Goal: Information Seeking & Learning: Learn about a topic

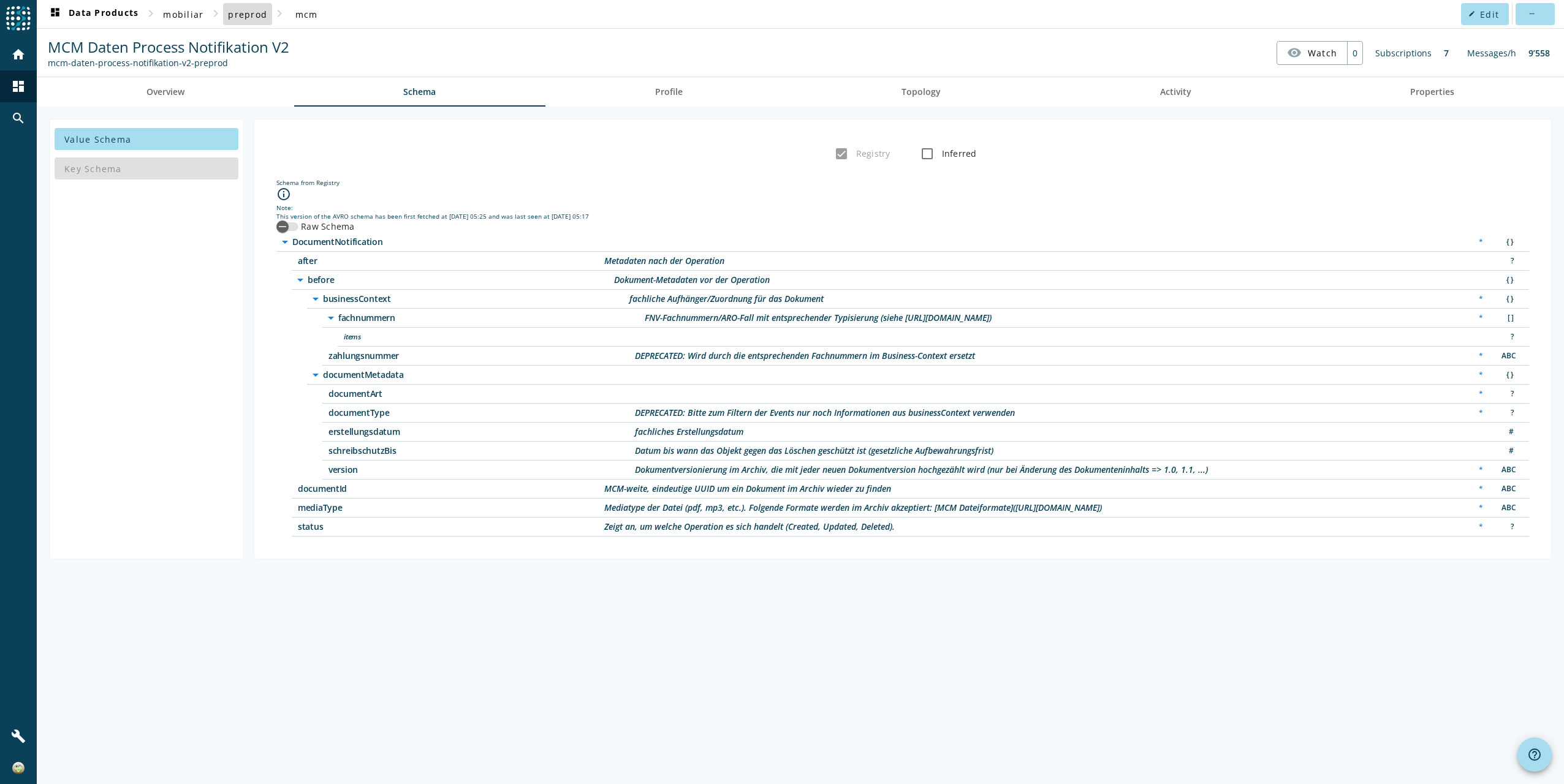
click at [243, 17] on span "preprod" at bounding box center [247, 14] width 39 height 11
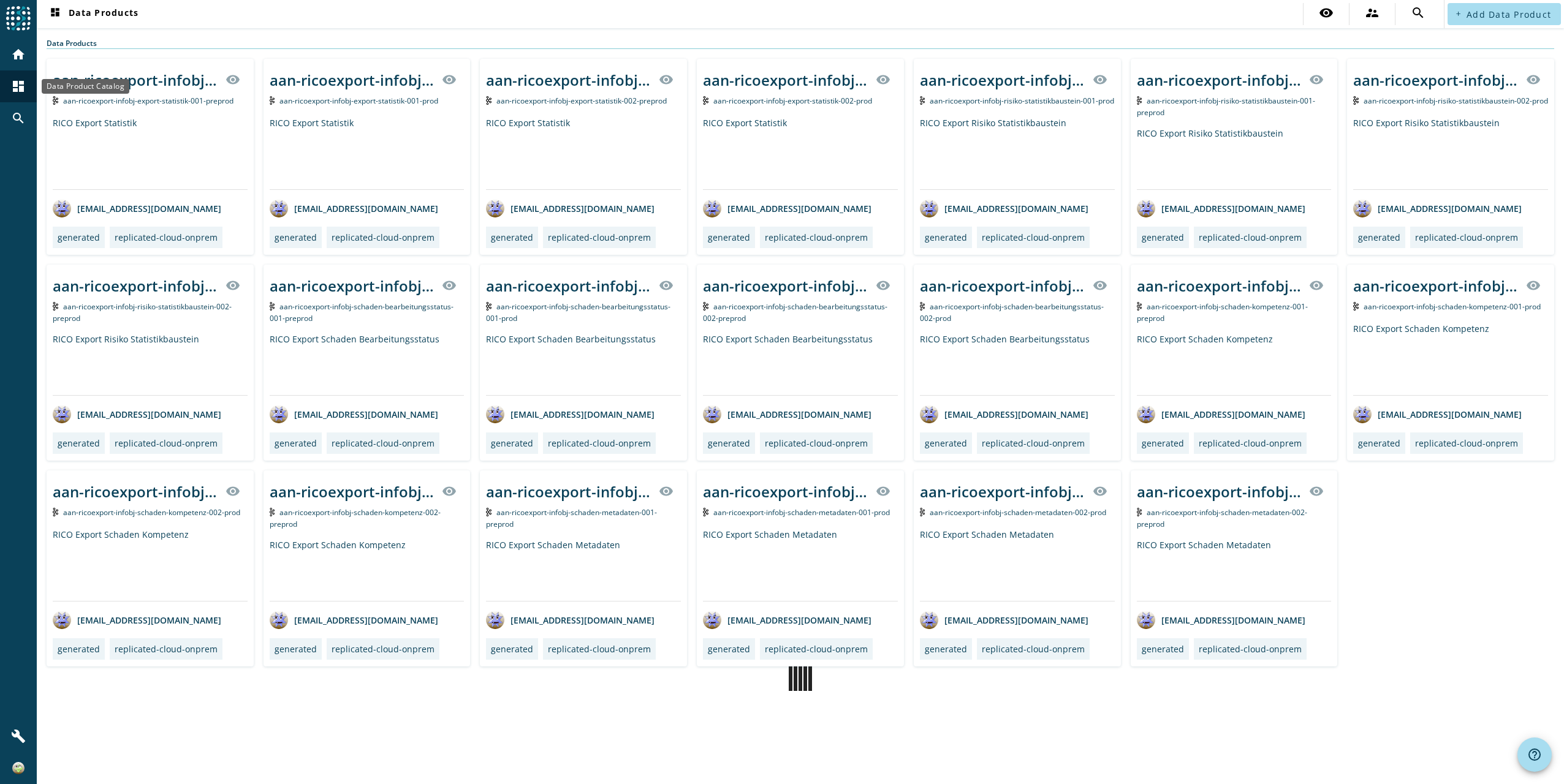
click at [17, 86] on mat-icon "dashboard" at bounding box center [19, 87] width 15 height 15
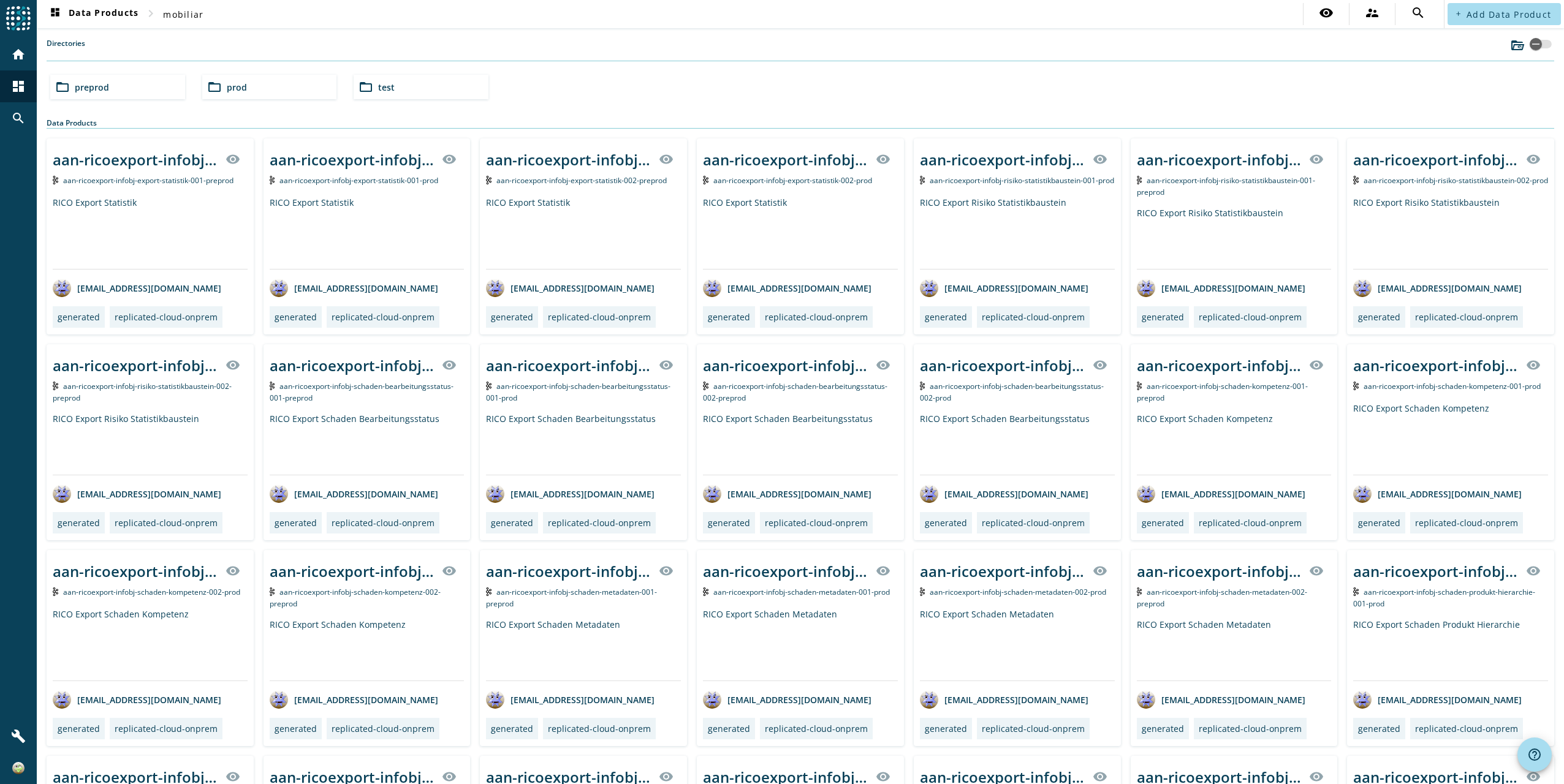
click at [123, 87] on div "folder_open preprod" at bounding box center [117, 87] width 135 height 25
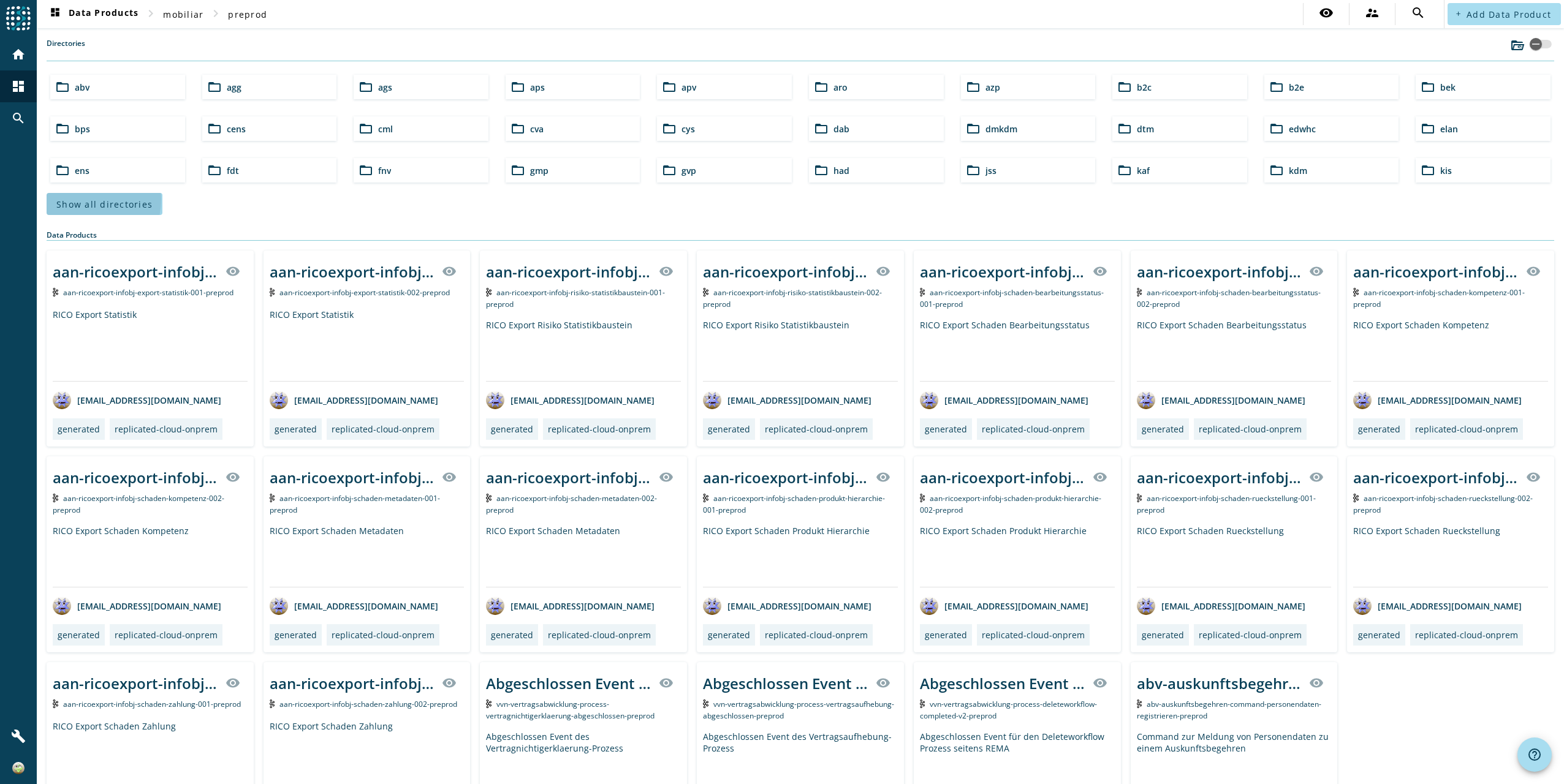
click at [82, 199] on span "Show all directories" at bounding box center [105, 204] width 97 height 11
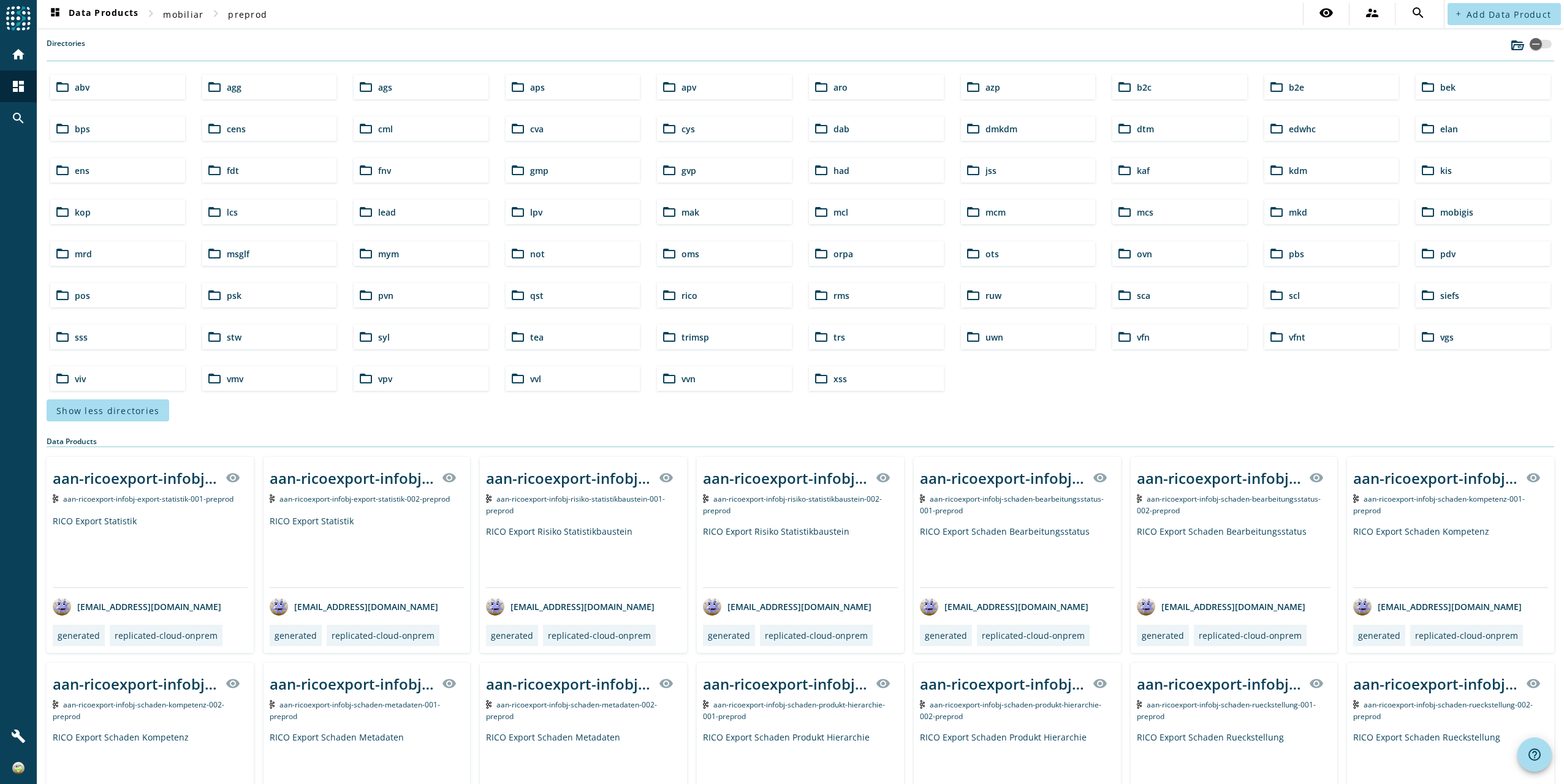
click at [870, 287] on div "folder_open rms" at bounding box center [876, 295] width 135 height 25
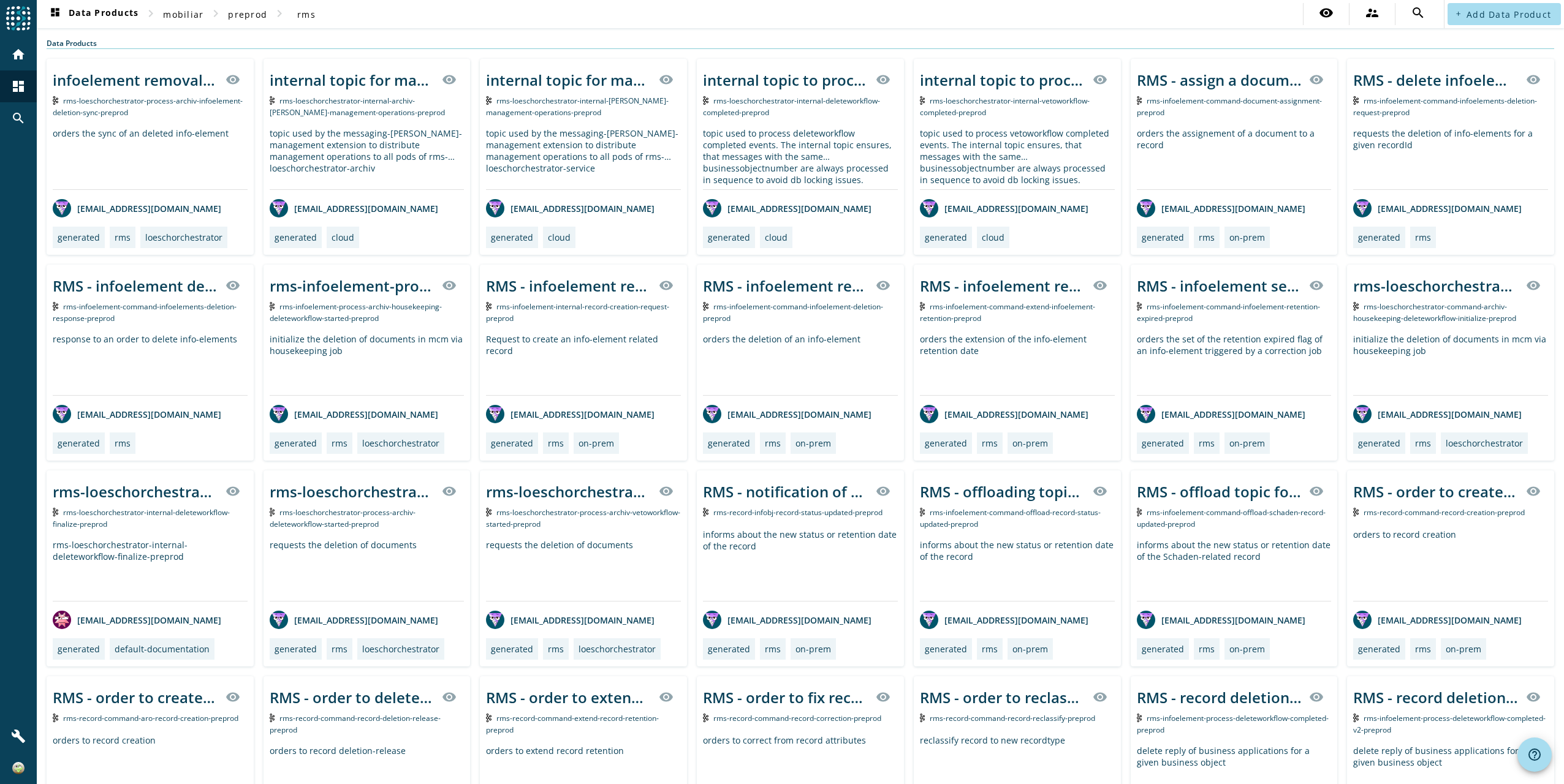
click at [568, 339] on div "Request to create an info-element related record" at bounding box center [584, 363] width 195 height 61
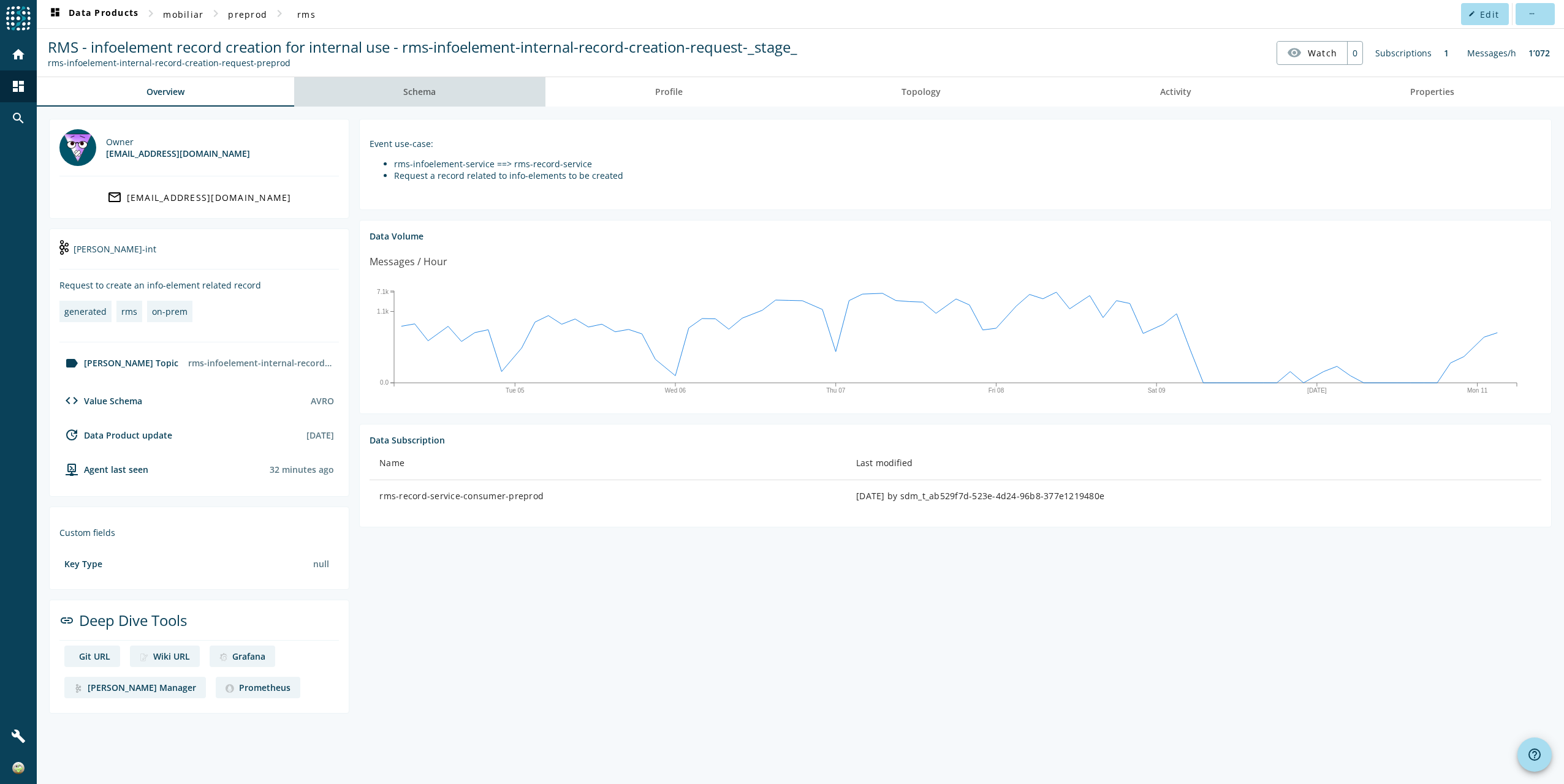
click at [424, 88] on span "Schema" at bounding box center [419, 92] width 32 height 9
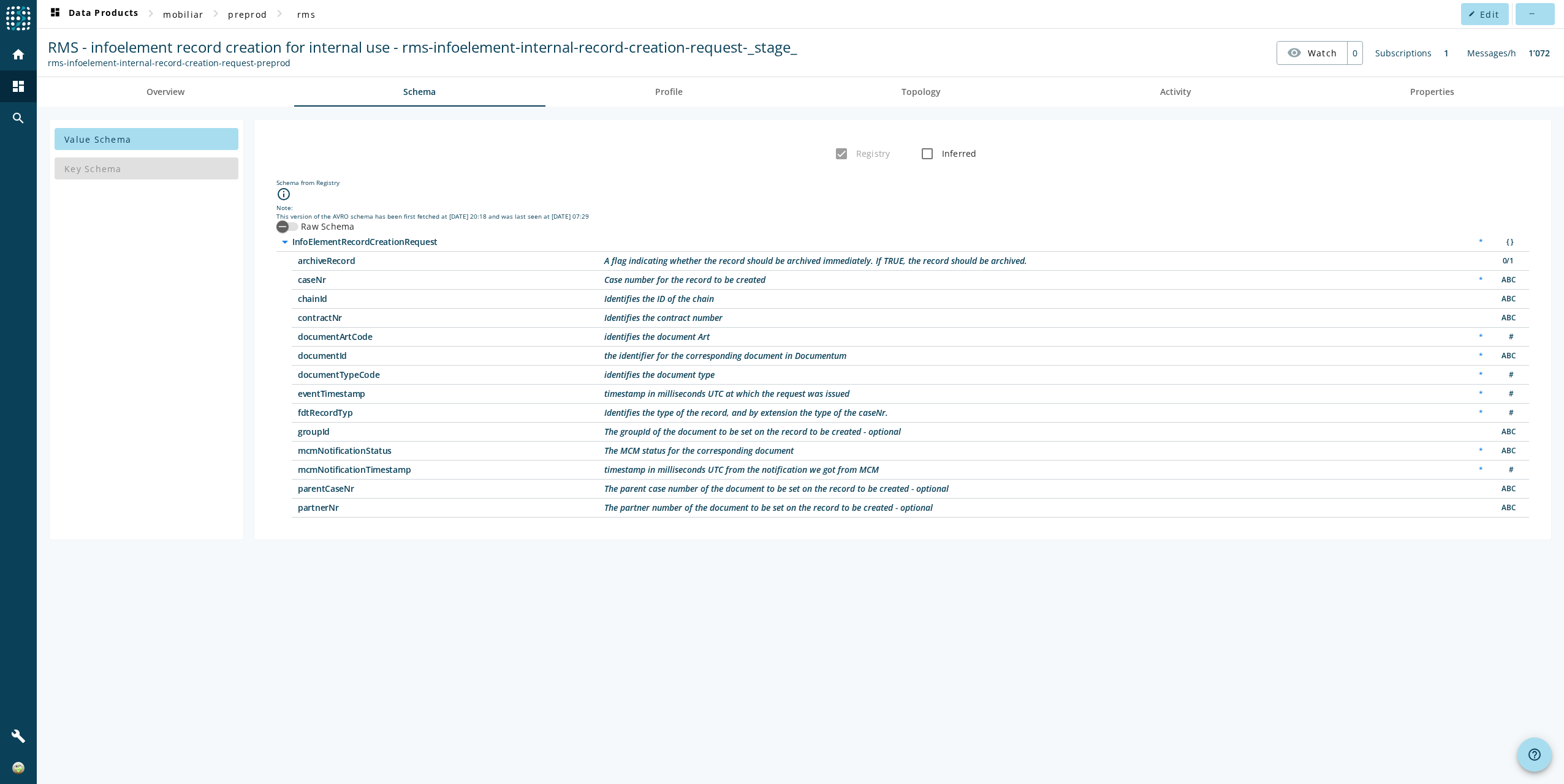
drag, startPoint x: 306, startPoint y: 316, endPoint x: 744, endPoint y: 314, distance: 438.0
click at [744, 314] on div "contractNr Identifies the contract number ABC" at bounding box center [910, 318] width 1238 height 19
drag, startPoint x: 603, startPoint y: 429, endPoint x: 921, endPoint y: 436, distance: 318.1
click at [921, 436] on div "groupId The groupId of the document to be set on the record to be created - opt…" at bounding box center [910, 432] width 1238 height 19
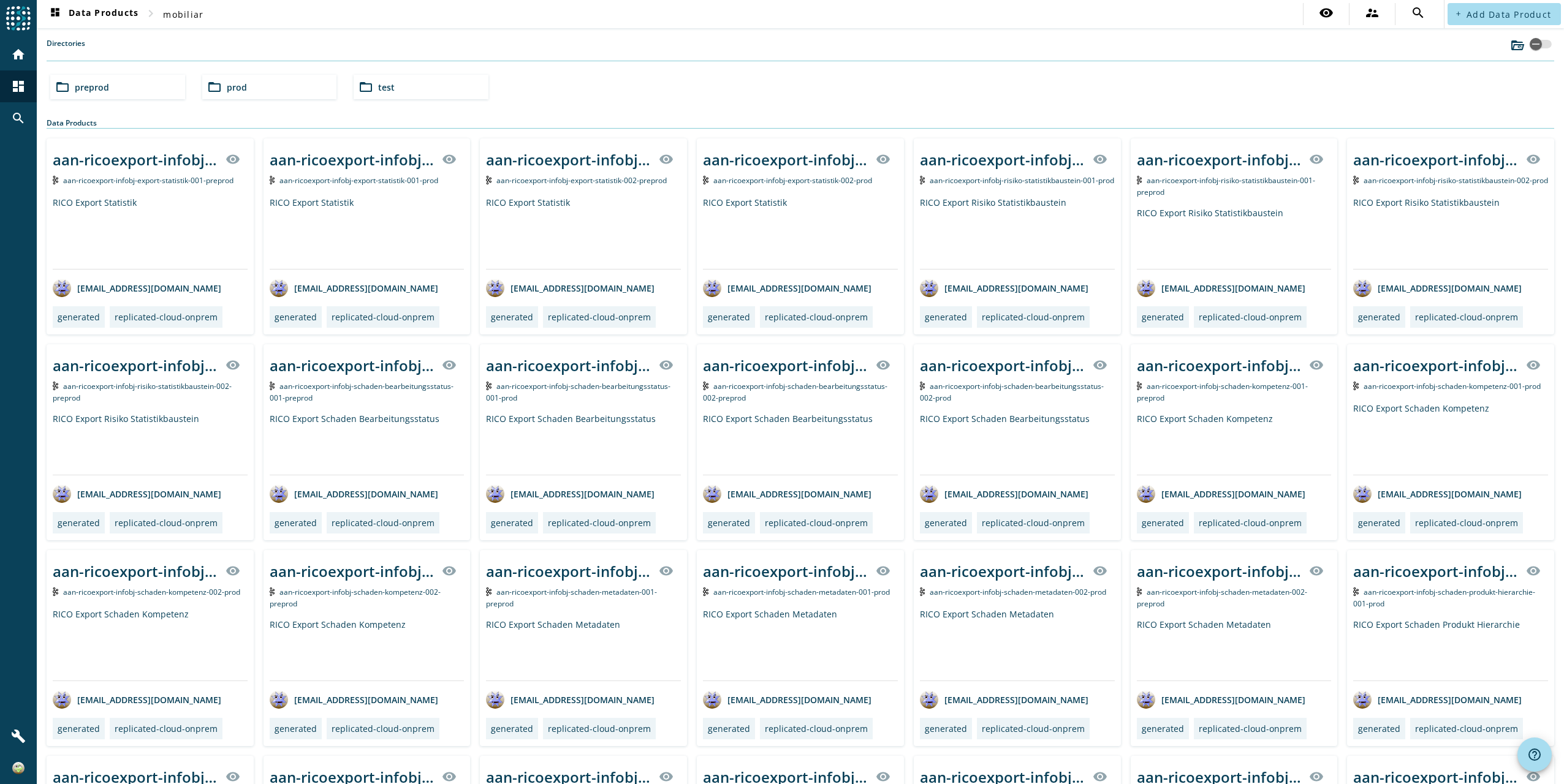
click at [91, 81] on span "preprod" at bounding box center [92, 87] width 34 height 11
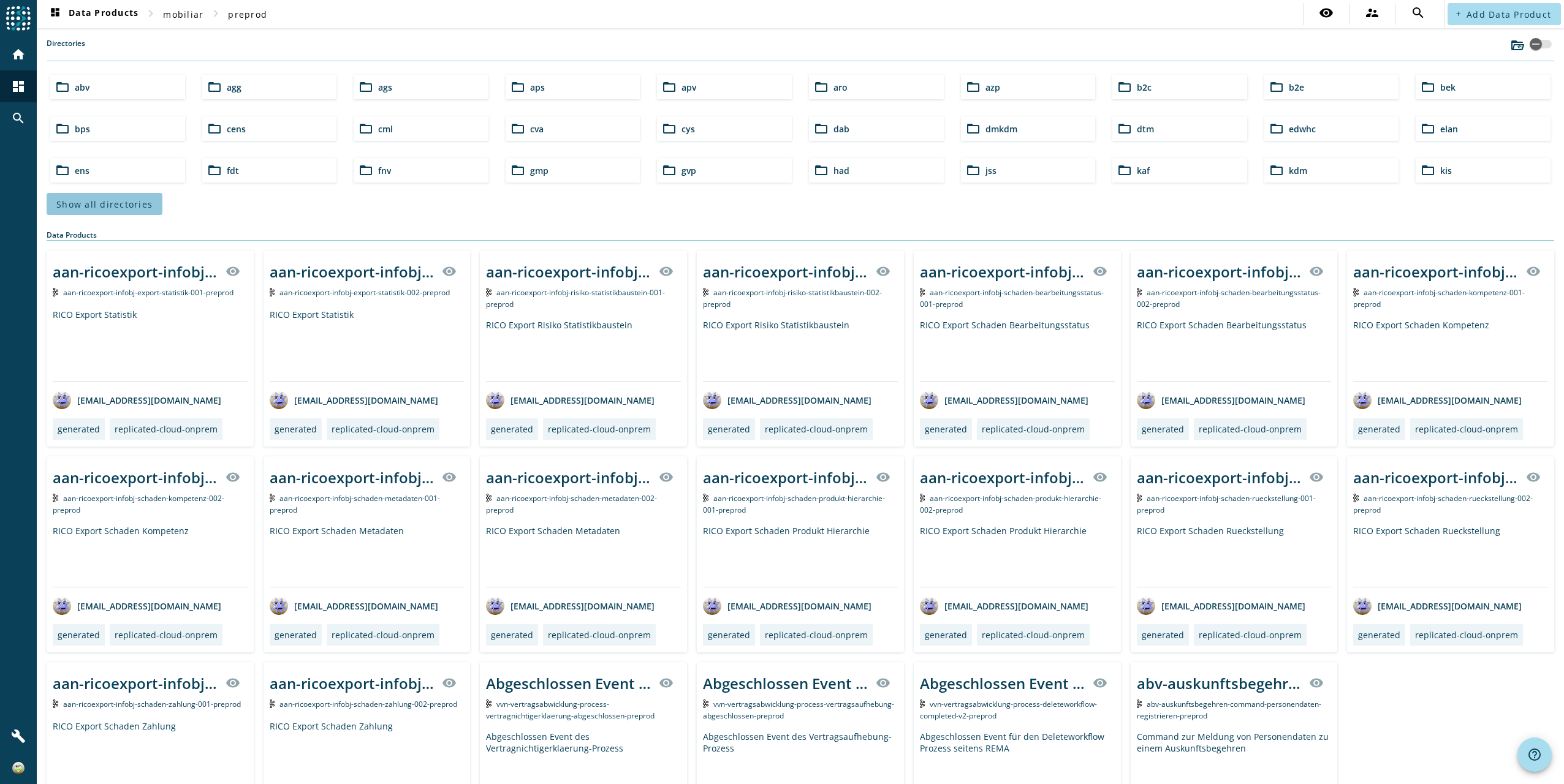
click at [110, 200] on span "Show all directories" at bounding box center [105, 204] width 97 height 11
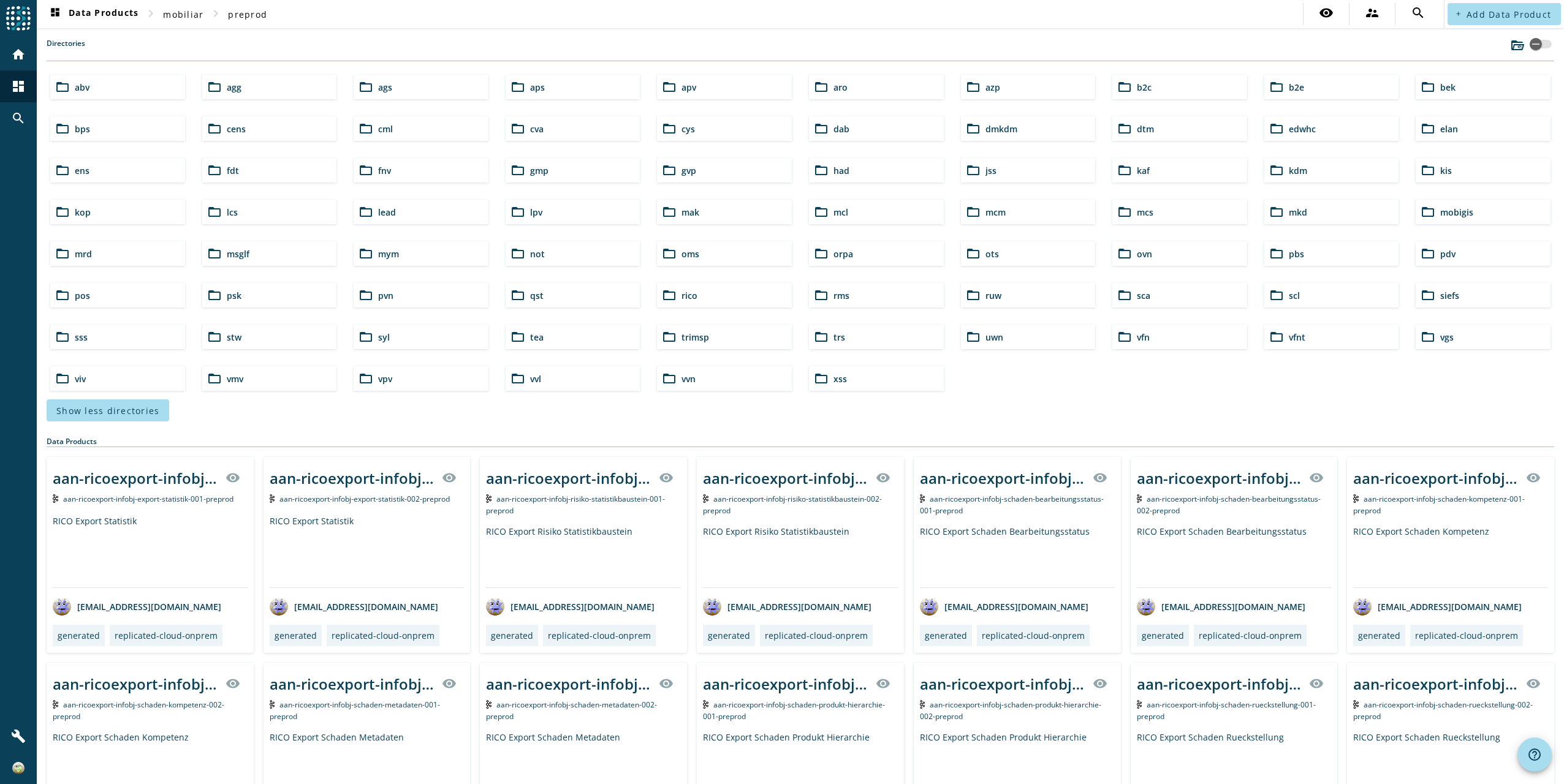
click at [1004, 206] on div "folder_open mcm" at bounding box center [1028, 212] width 135 height 25
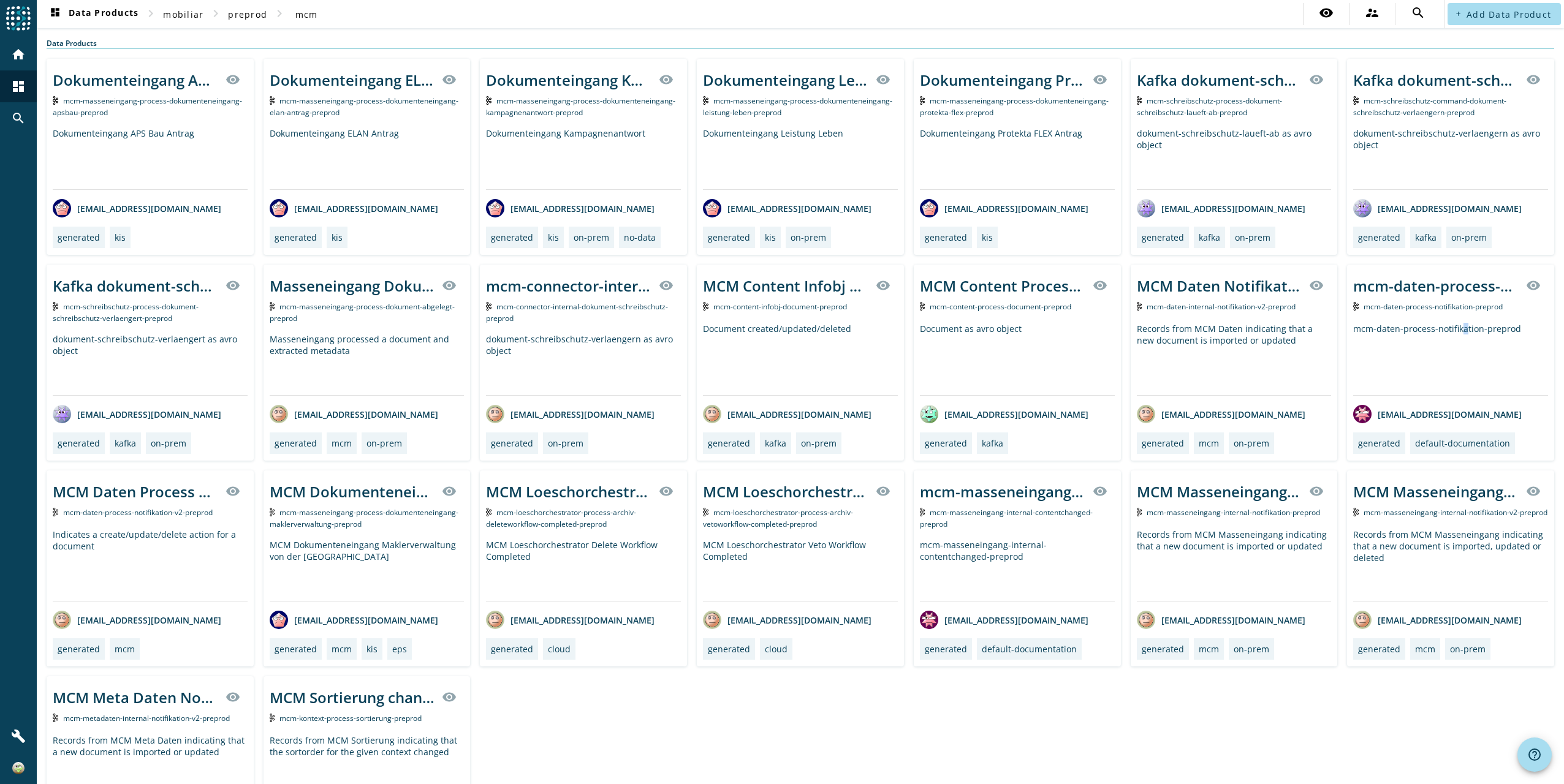
click at [1449, 336] on div "mcm-daten-process-notifikation-preprod" at bounding box center [1450, 358] width 195 height 72
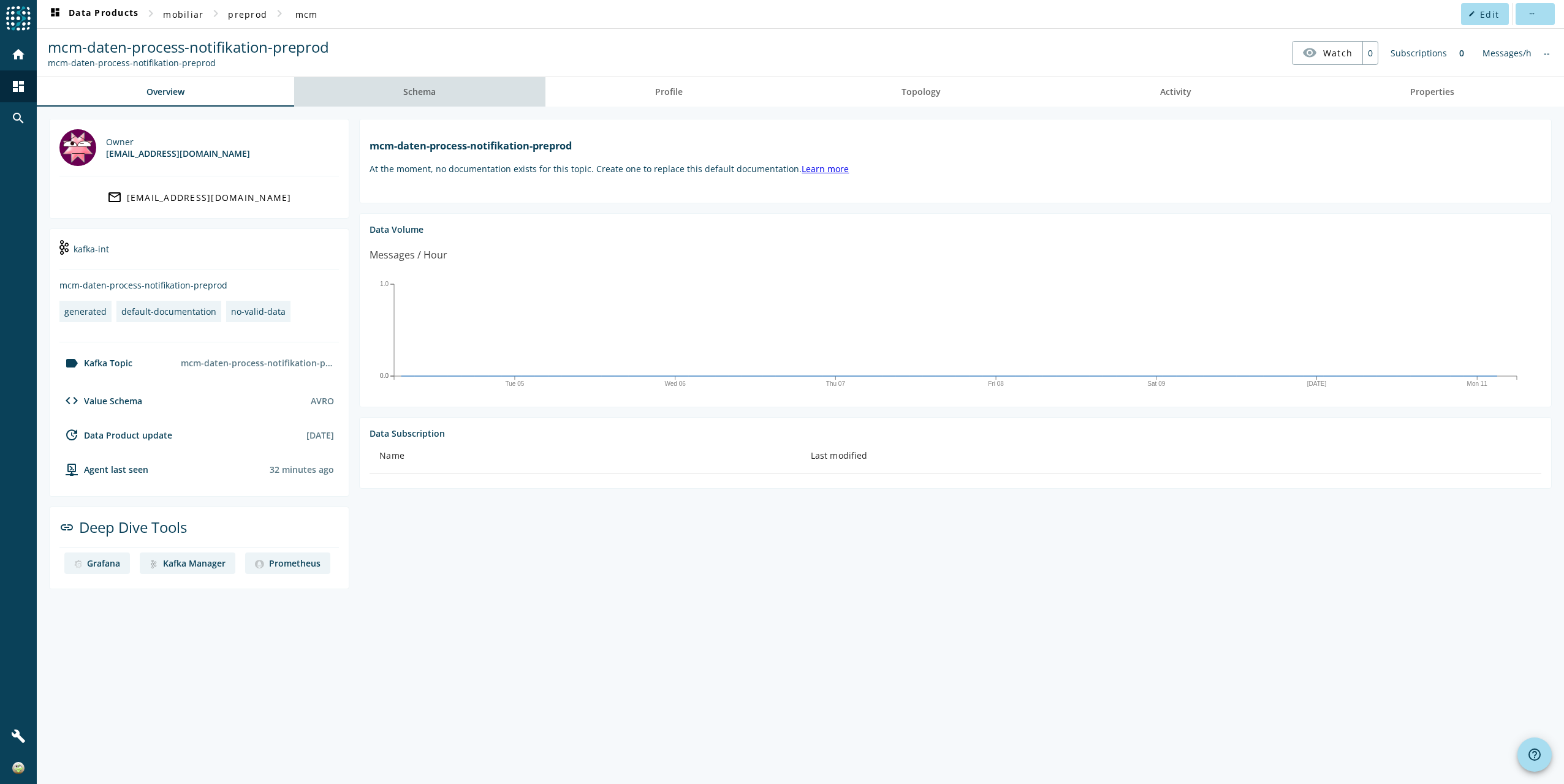
click at [417, 84] on span "Schema" at bounding box center [419, 92] width 32 height 29
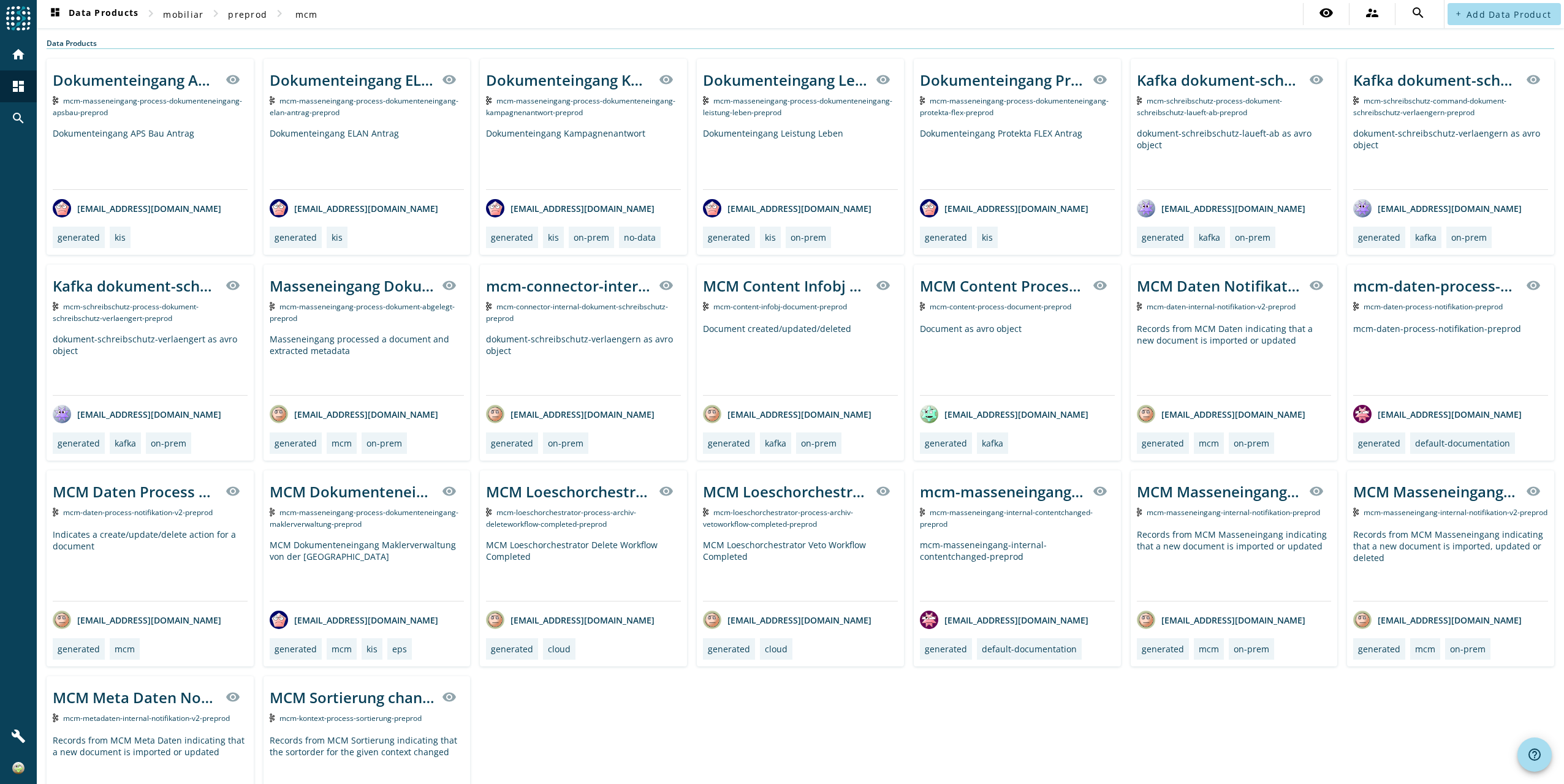
click at [135, 555] on div "Indicates a create/update/delete action for a document" at bounding box center [150, 565] width 195 height 72
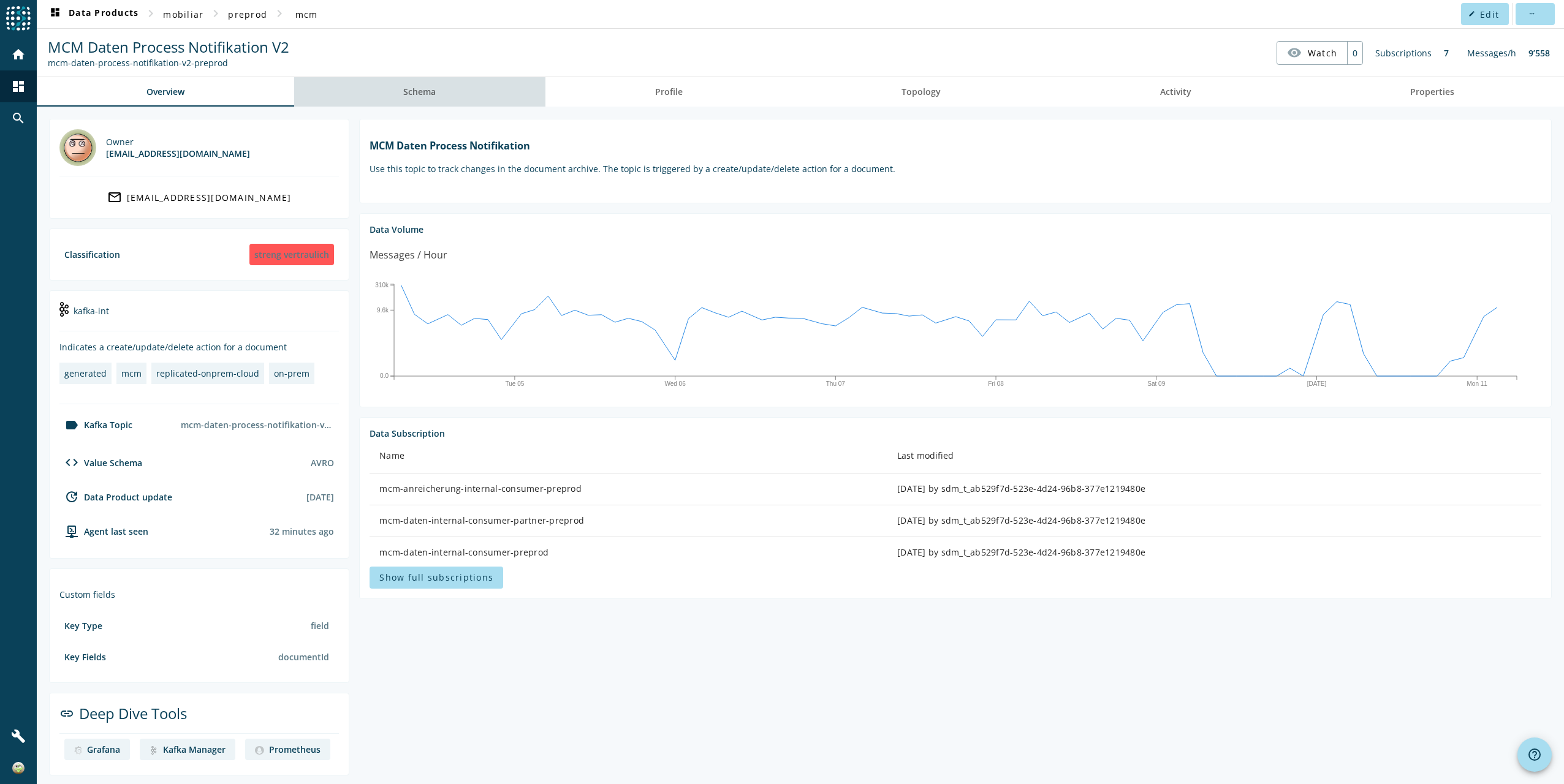
click at [403, 87] on link "Schema" at bounding box center [420, 92] width 252 height 29
